Goal: Transaction & Acquisition: Purchase product/service

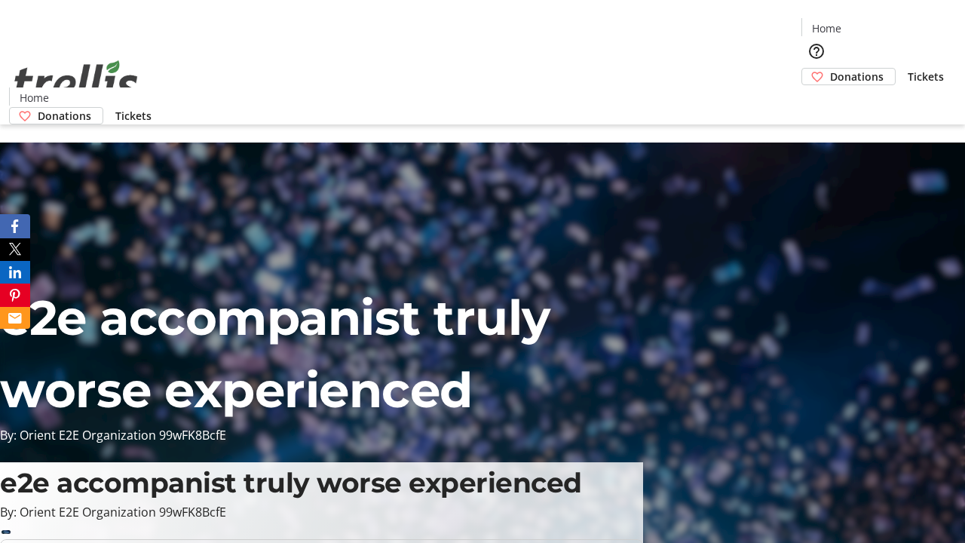
click at [830, 69] on span "Donations" at bounding box center [857, 77] width 54 height 16
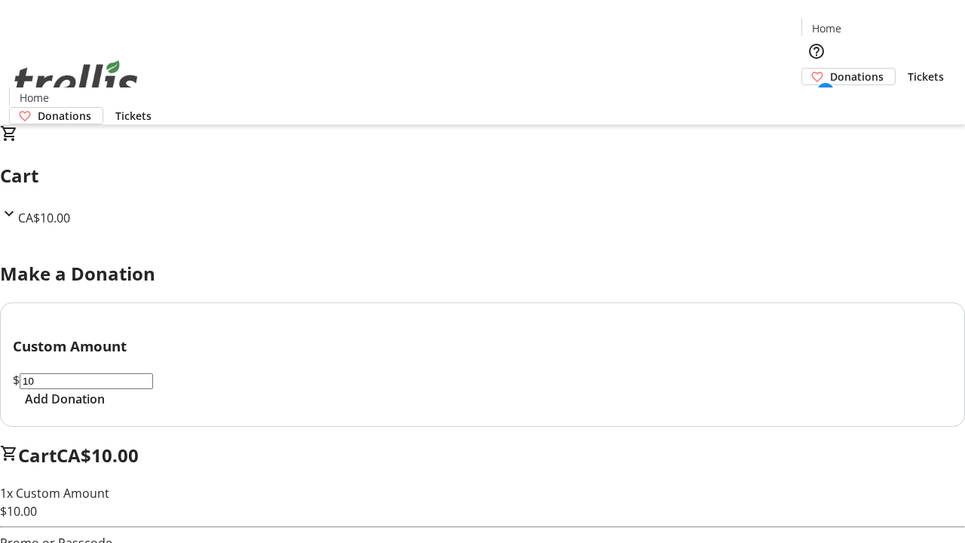
select select "CA"
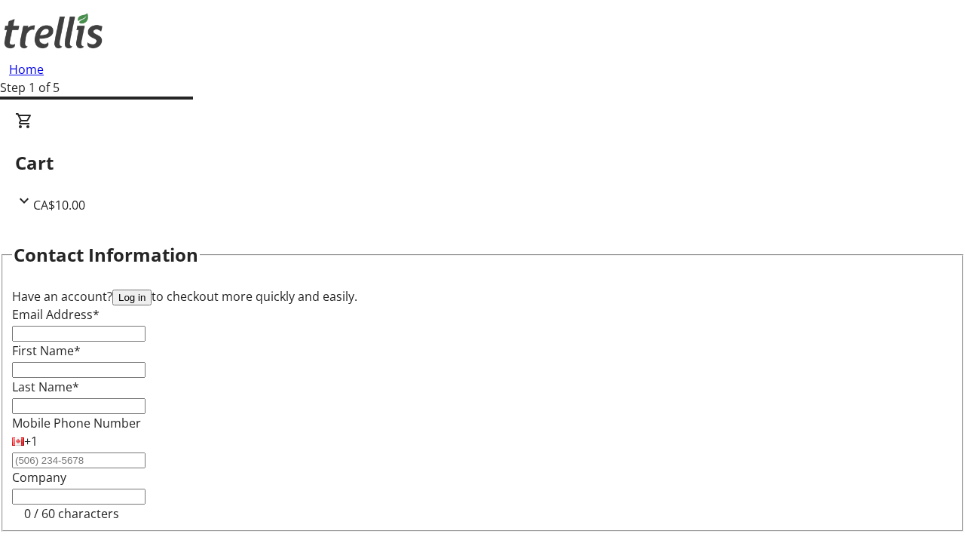
click at [152, 290] on button "Log in" at bounding box center [131, 298] width 39 height 16
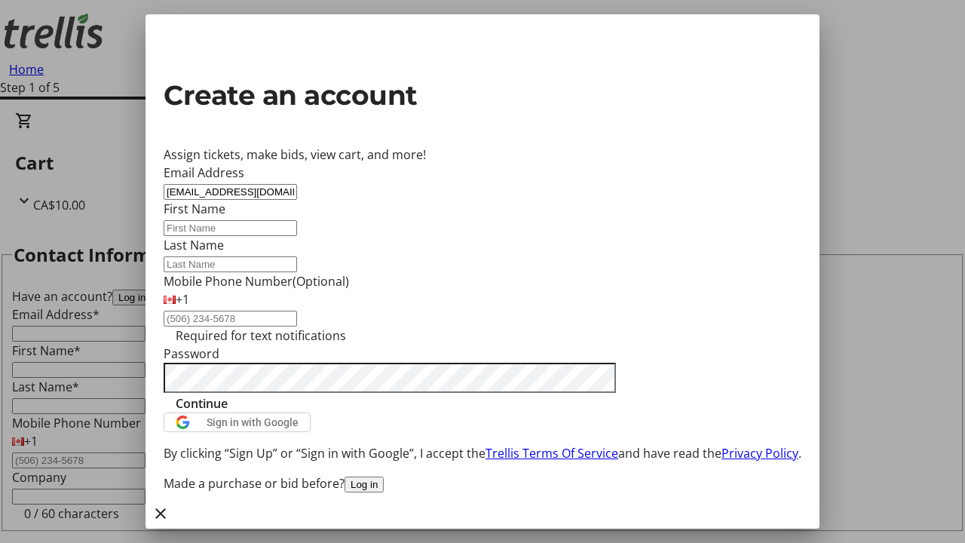
type input "[EMAIL_ADDRESS][DOMAIN_NAME]"
type input "Valentine"
type input "[PERSON_NAME]"
click at [228, 412] on span "Continue" at bounding box center [202, 403] width 52 height 18
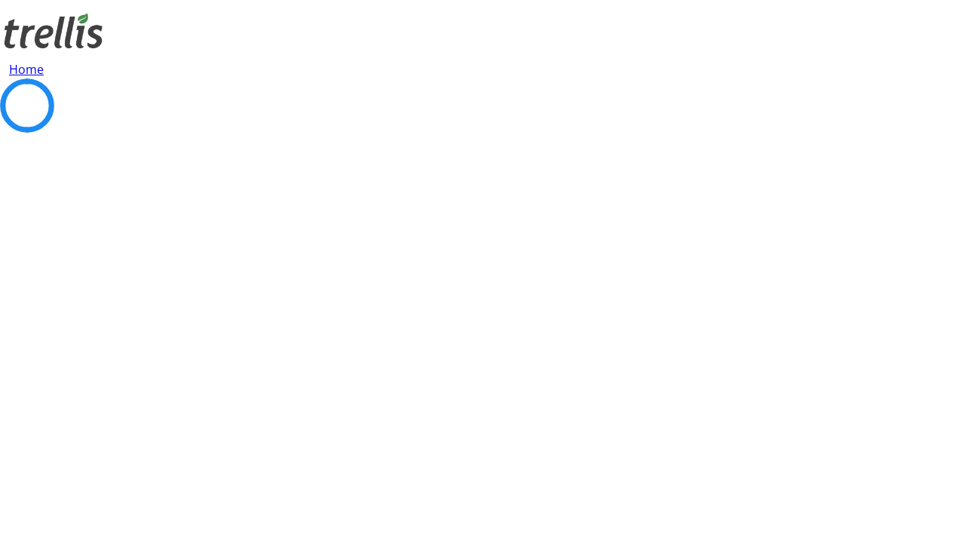
scroll to position [202, 0]
select select "BC"
select select "CA"
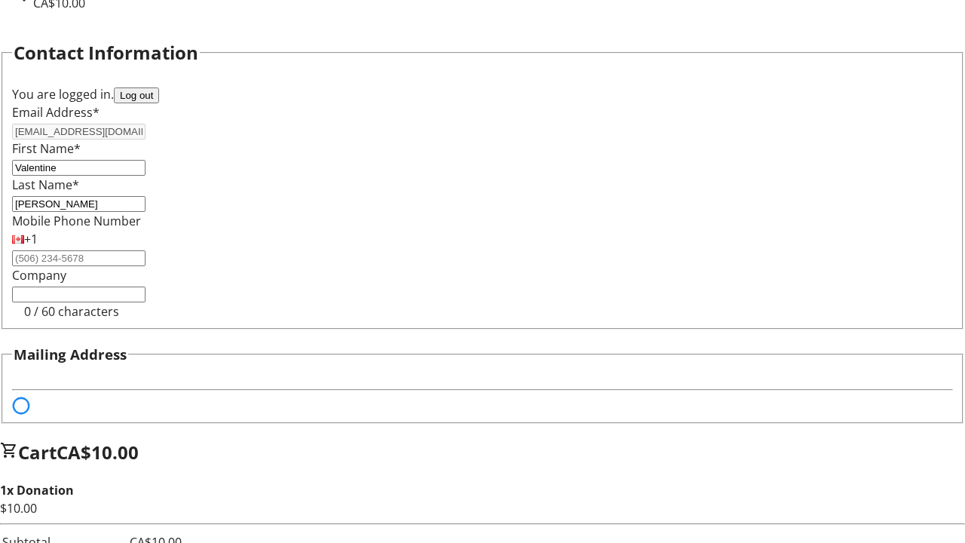
select select "BC"
select select "CA"
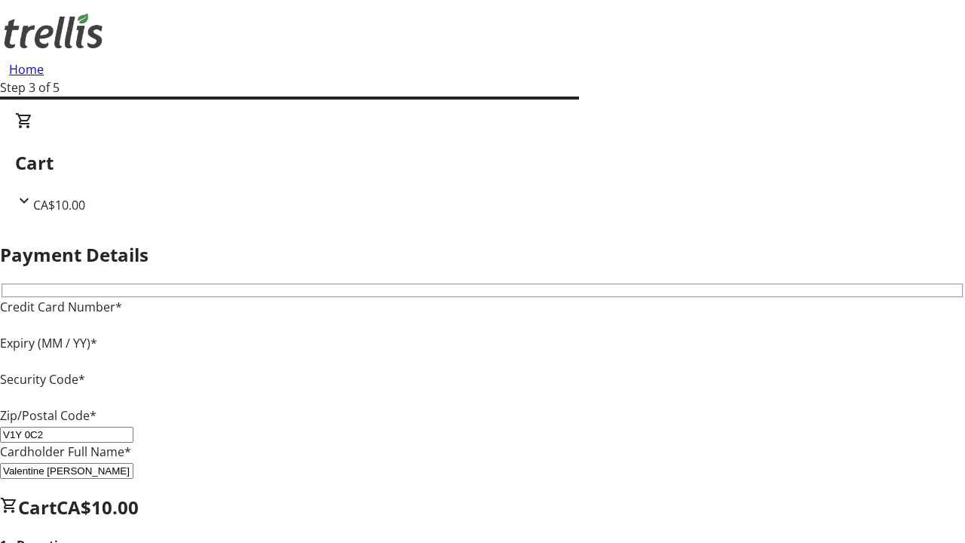
type input "V1Y 0C2"
